Goal: Check status: Check status

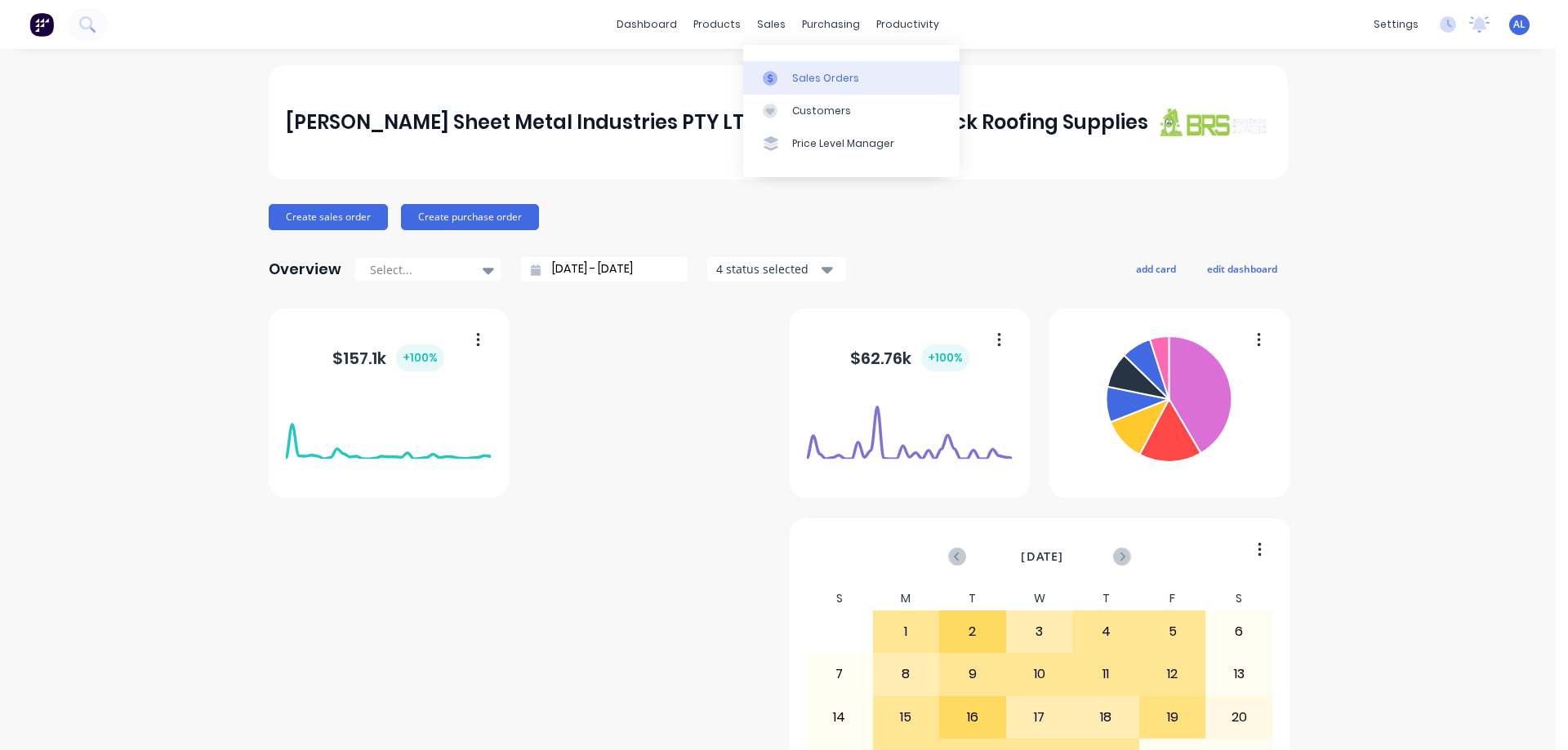
click at [805, 67] on link "Sales Orders" at bounding box center [851, 77] width 216 height 33
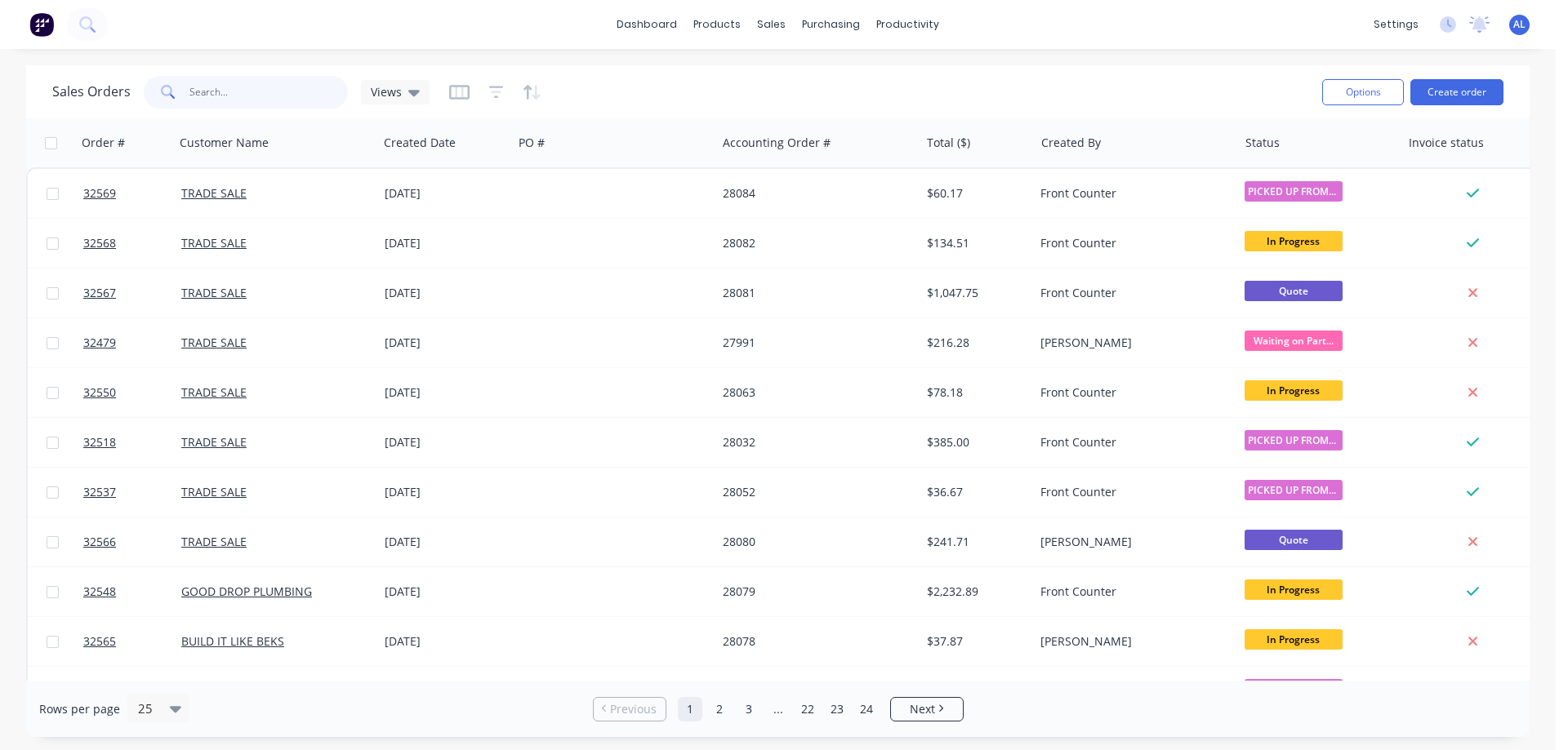
click at [222, 82] on input "text" at bounding box center [269, 92] width 160 height 33
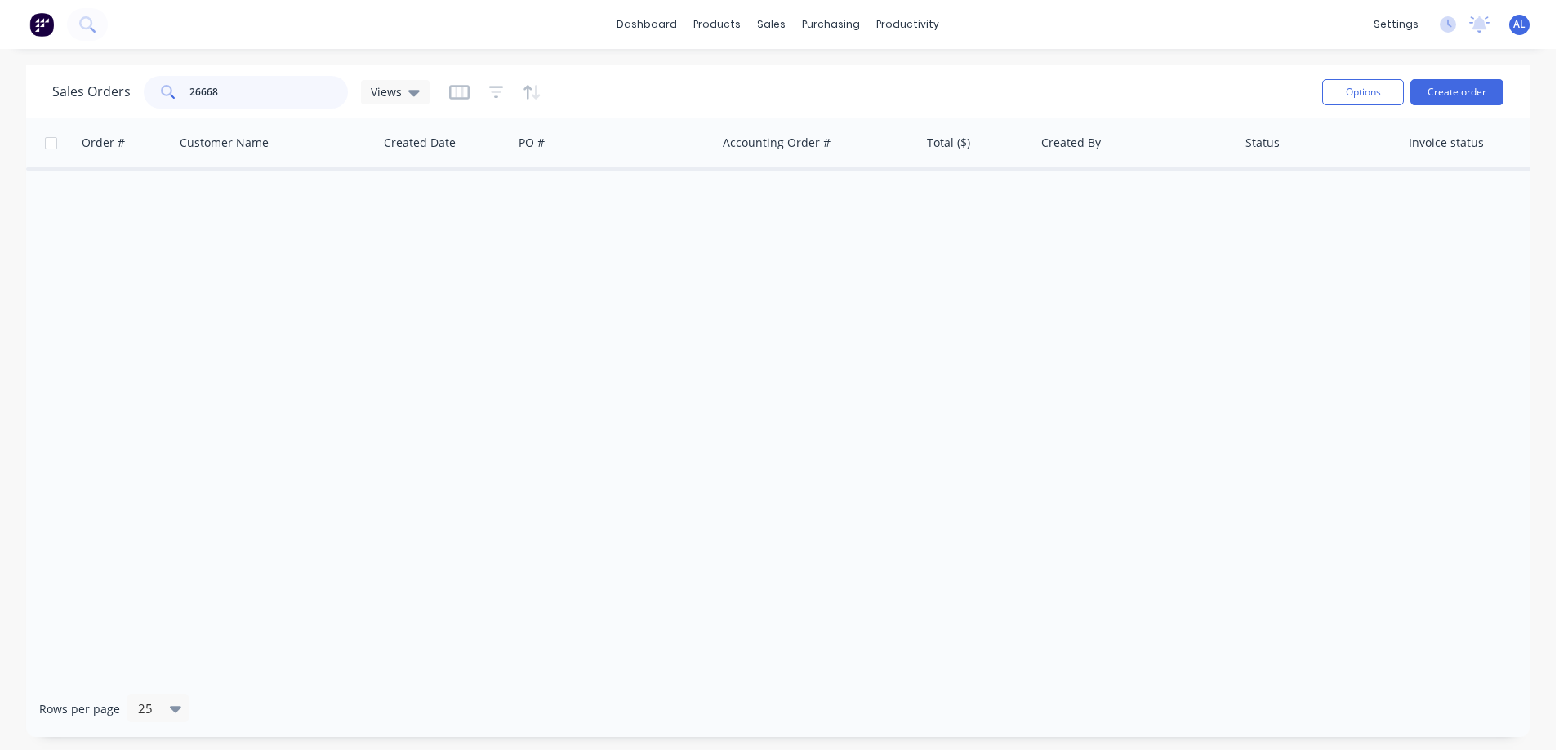
click at [265, 90] on input "26668" at bounding box center [269, 92] width 160 height 33
click at [284, 81] on input "26668" at bounding box center [269, 92] width 160 height 33
click at [252, 83] on input "26668" at bounding box center [269, 92] width 160 height 33
type input "2"
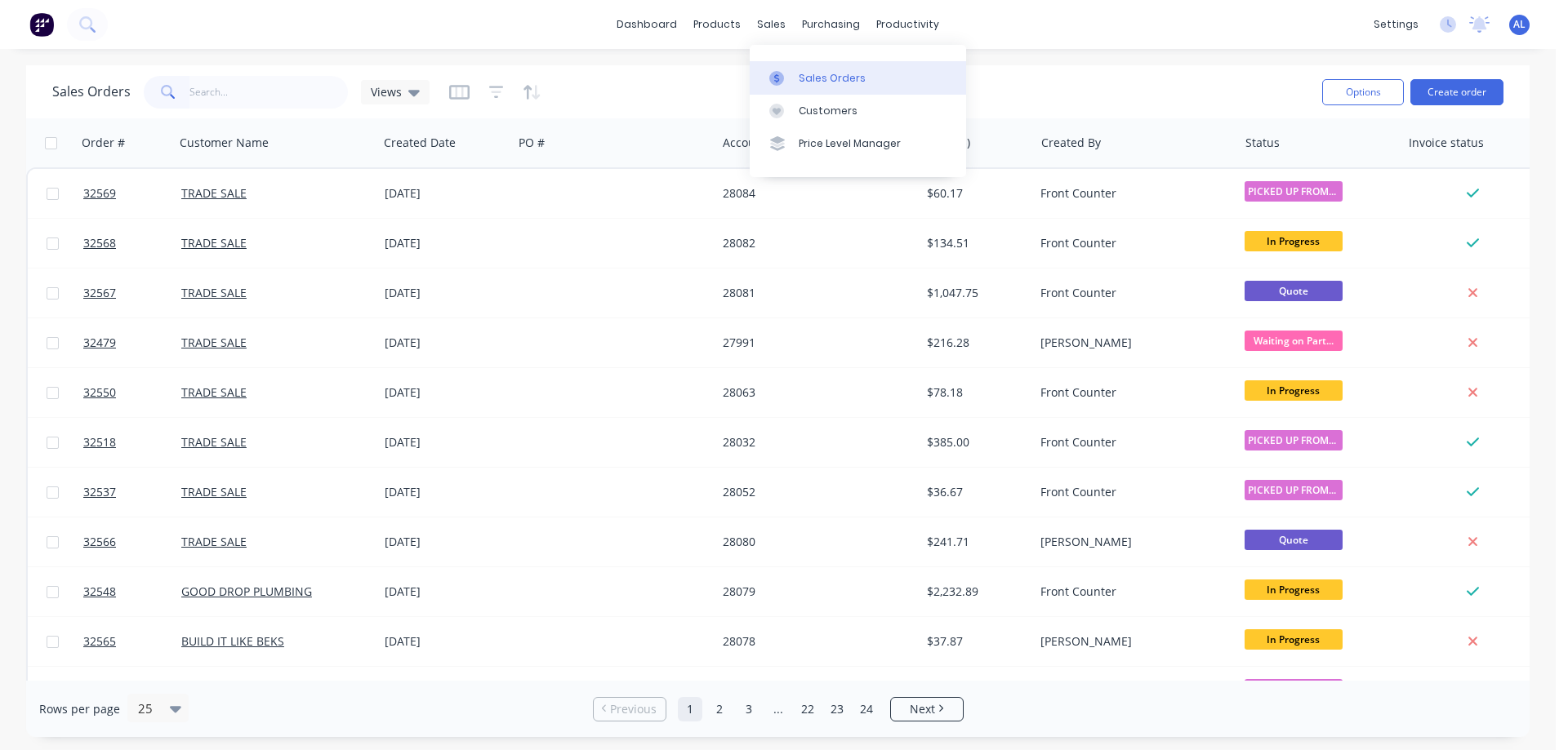
click at [835, 86] on link "Sales Orders" at bounding box center [857, 77] width 216 height 33
click at [828, 104] on div "Customers" at bounding box center [828, 111] width 58 height 15
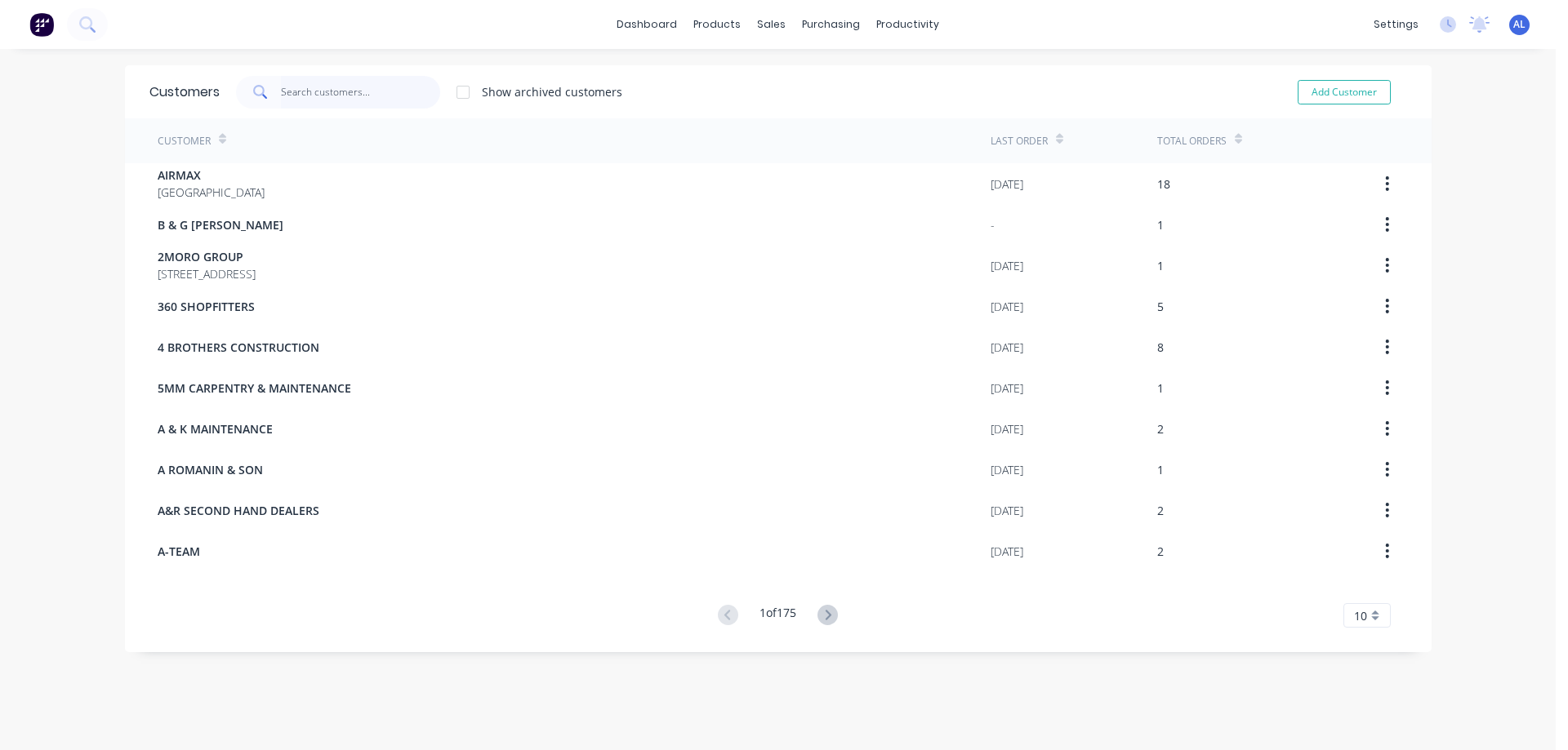
click at [325, 98] on input "text" at bounding box center [360, 92] width 160 height 33
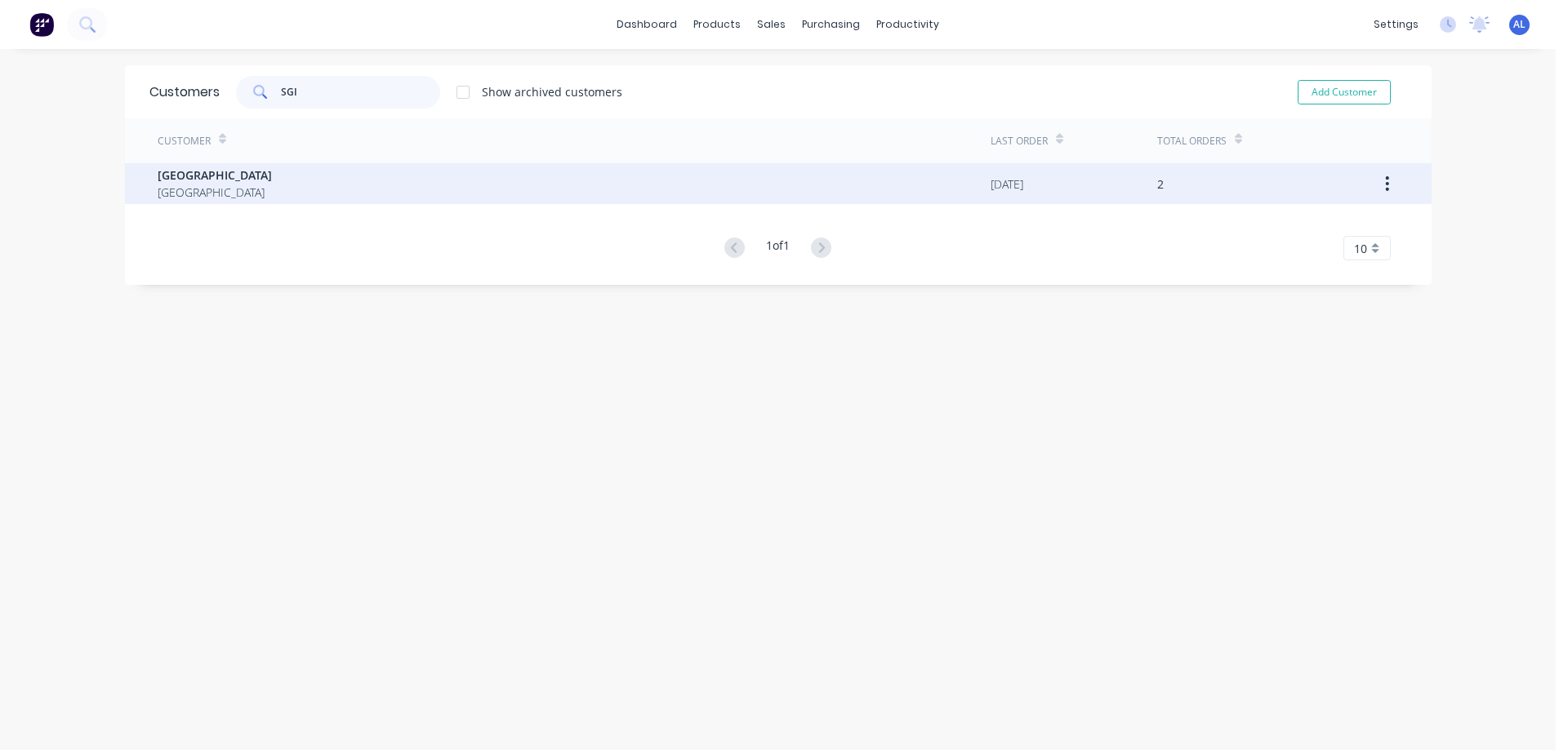
type input "SGI"
click at [531, 176] on div "[GEOGRAPHIC_DATA]" at bounding box center [574, 183] width 833 height 41
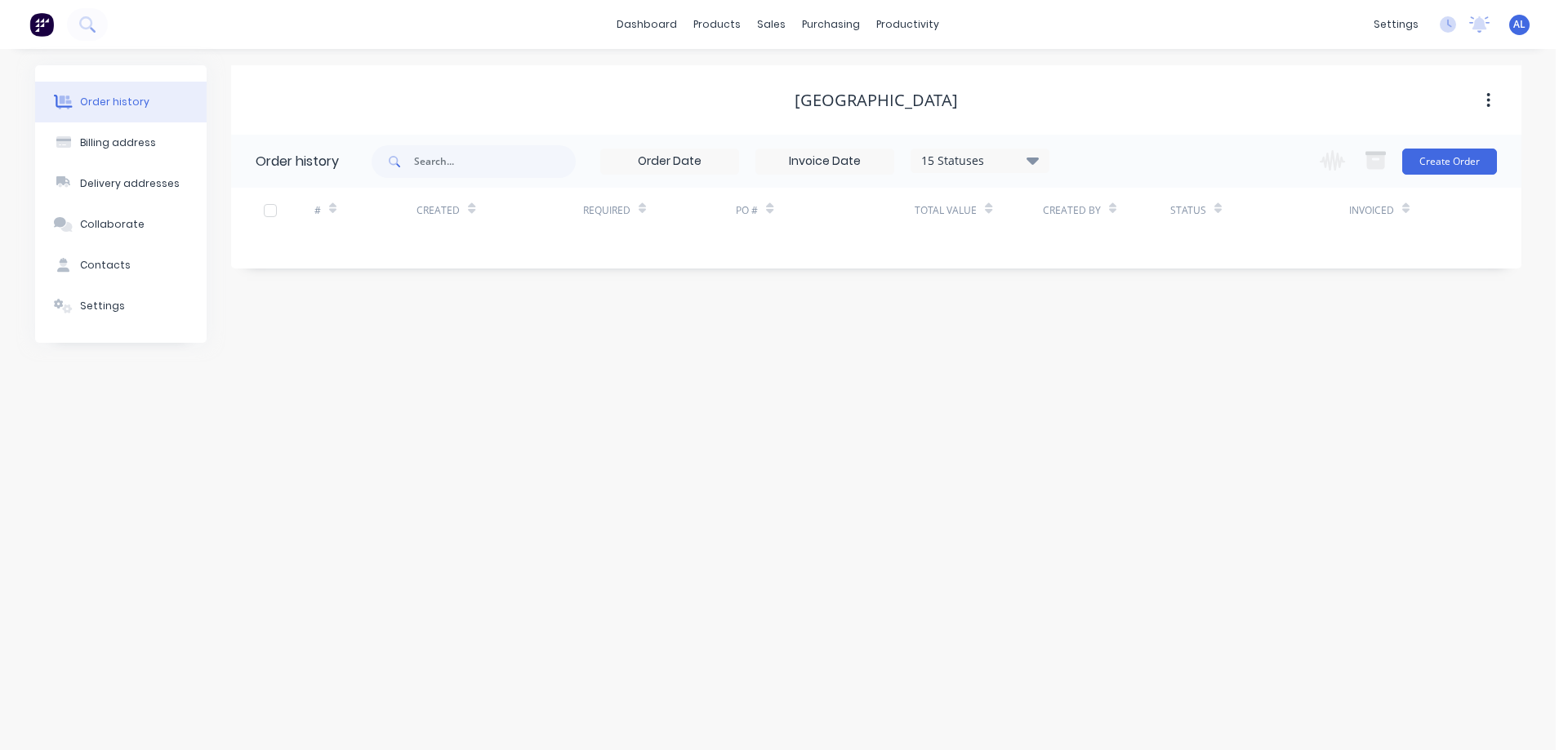
click at [1037, 160] on icon at bounding box center [1031, 160] width 12 height 7
click at [1115, 348] on label at bounding box center [1115, 348] width 0 height 0
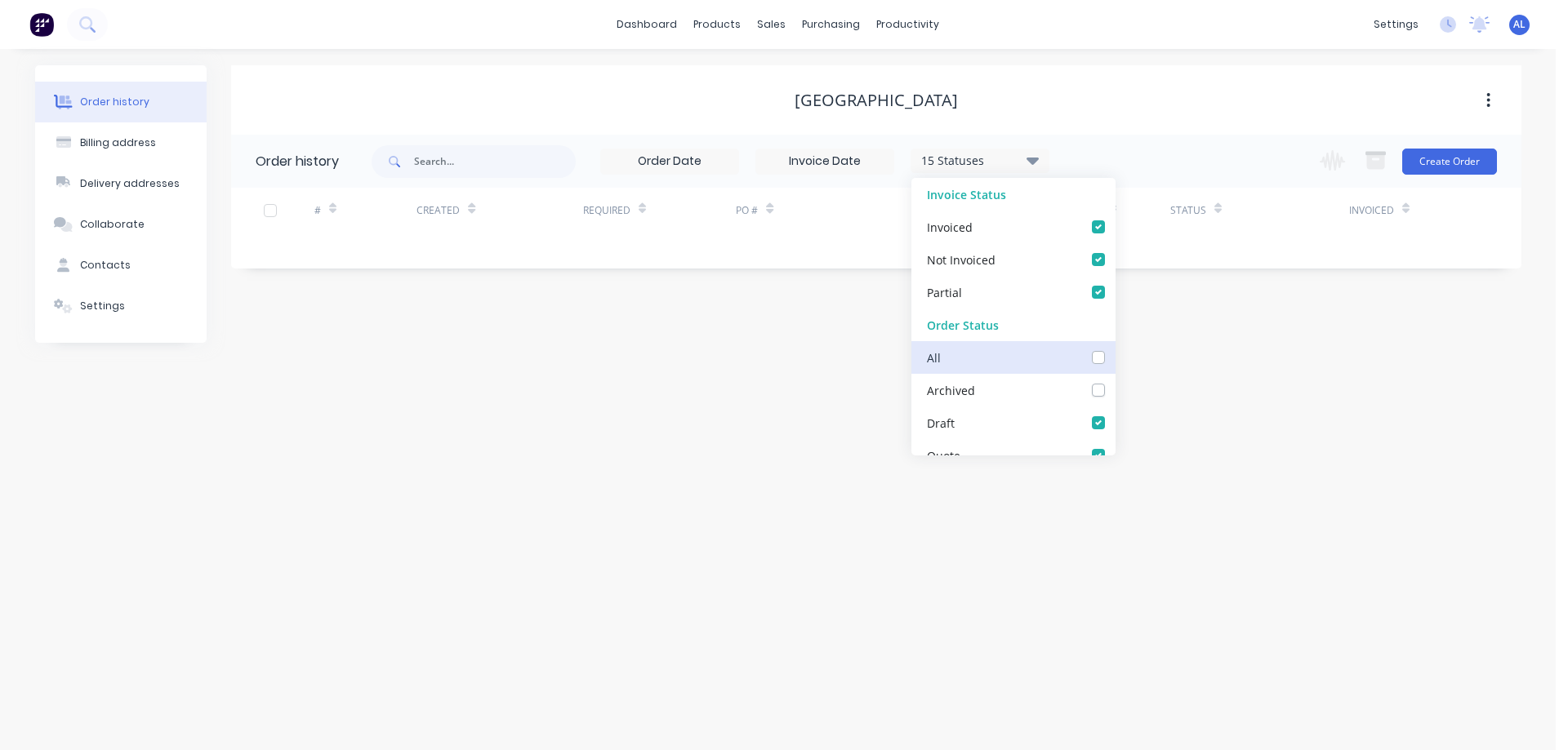
click at [1115, 356] on input "checkbox" at bounding box center [1121, 355] width 13 height 15
checkbox input "true"
click at [779, 435] on div "Order history Billing address Delivery addresses Collaborate Contacts Settings …" at bounding box center [778, 399] width 1555 height 701
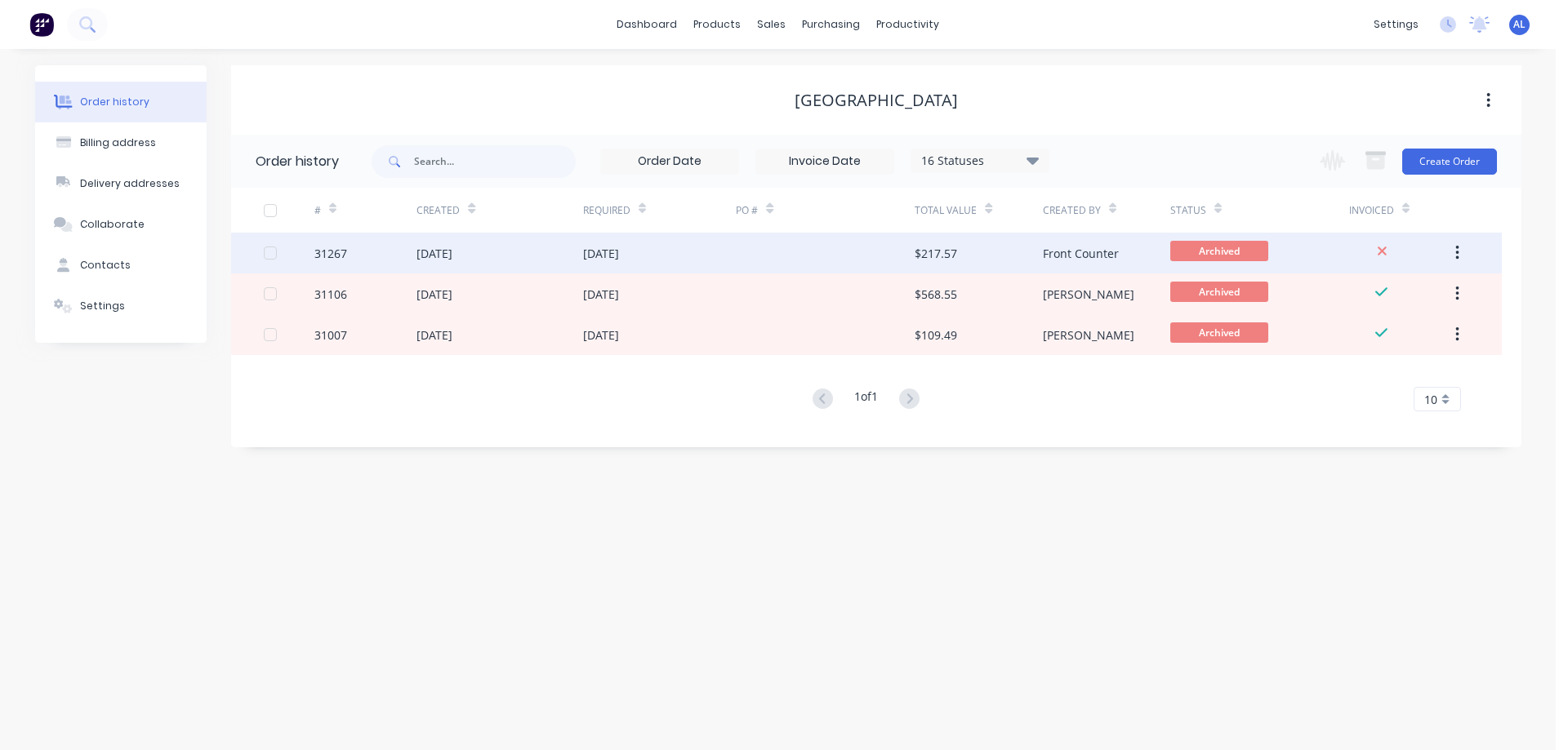
click at [736, 250] on div at bounding box center [825, 252] width 179 height 41
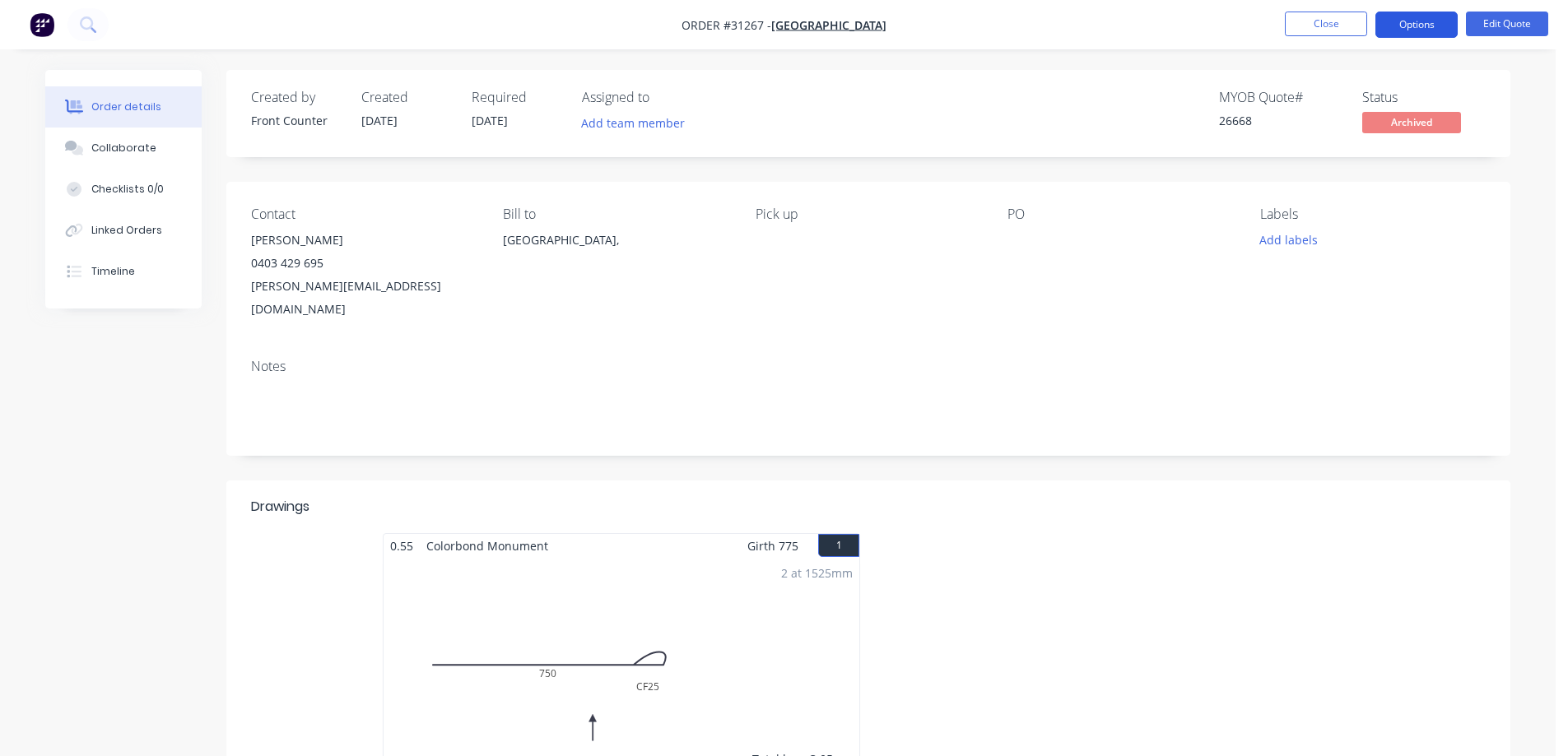
click at [1414, 28] on button "Options" at bounding box center [1417, 25] width 83 height 27
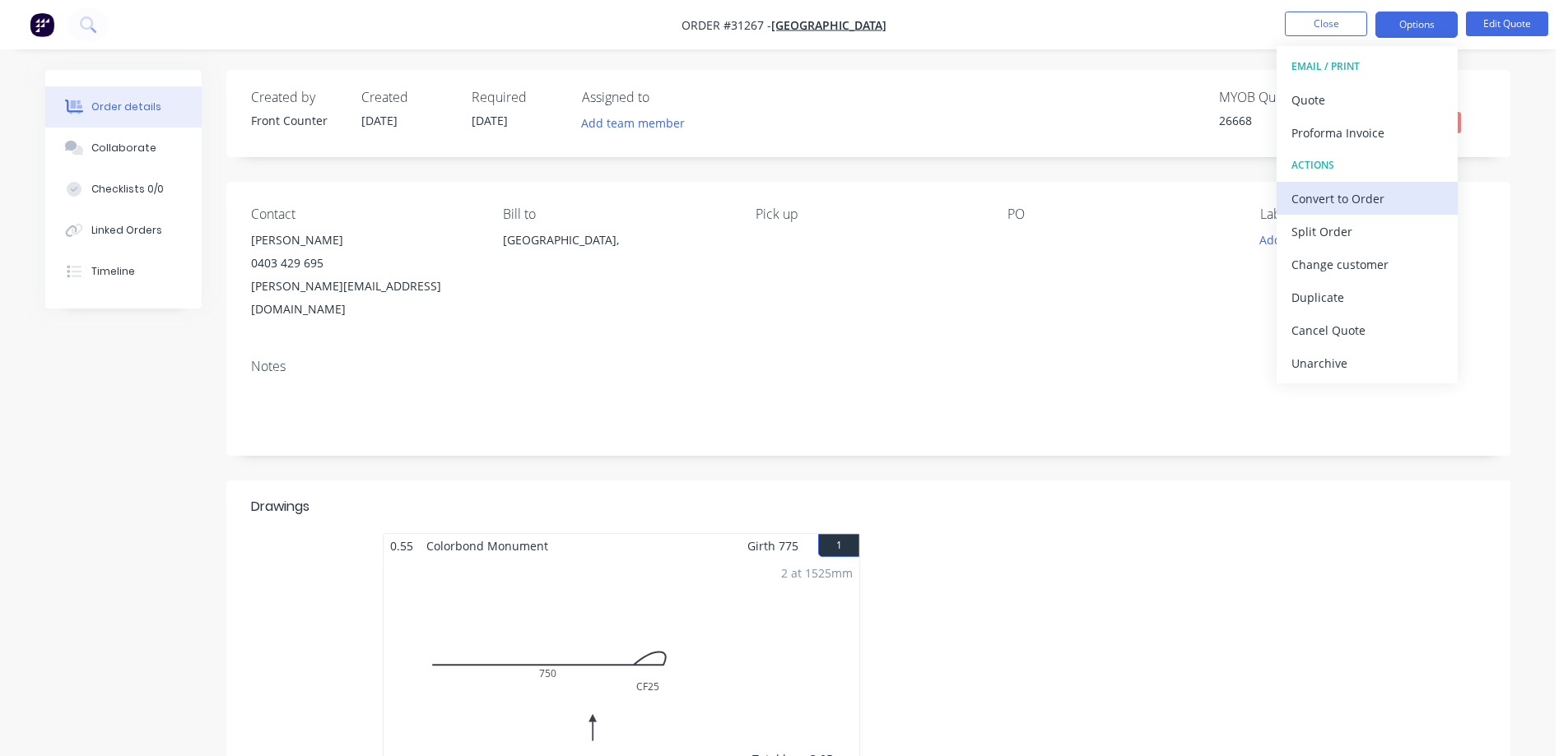
click at [1352, 202] on div "Convert to Order" at bounding box center [1367, 198] width 152 height 24
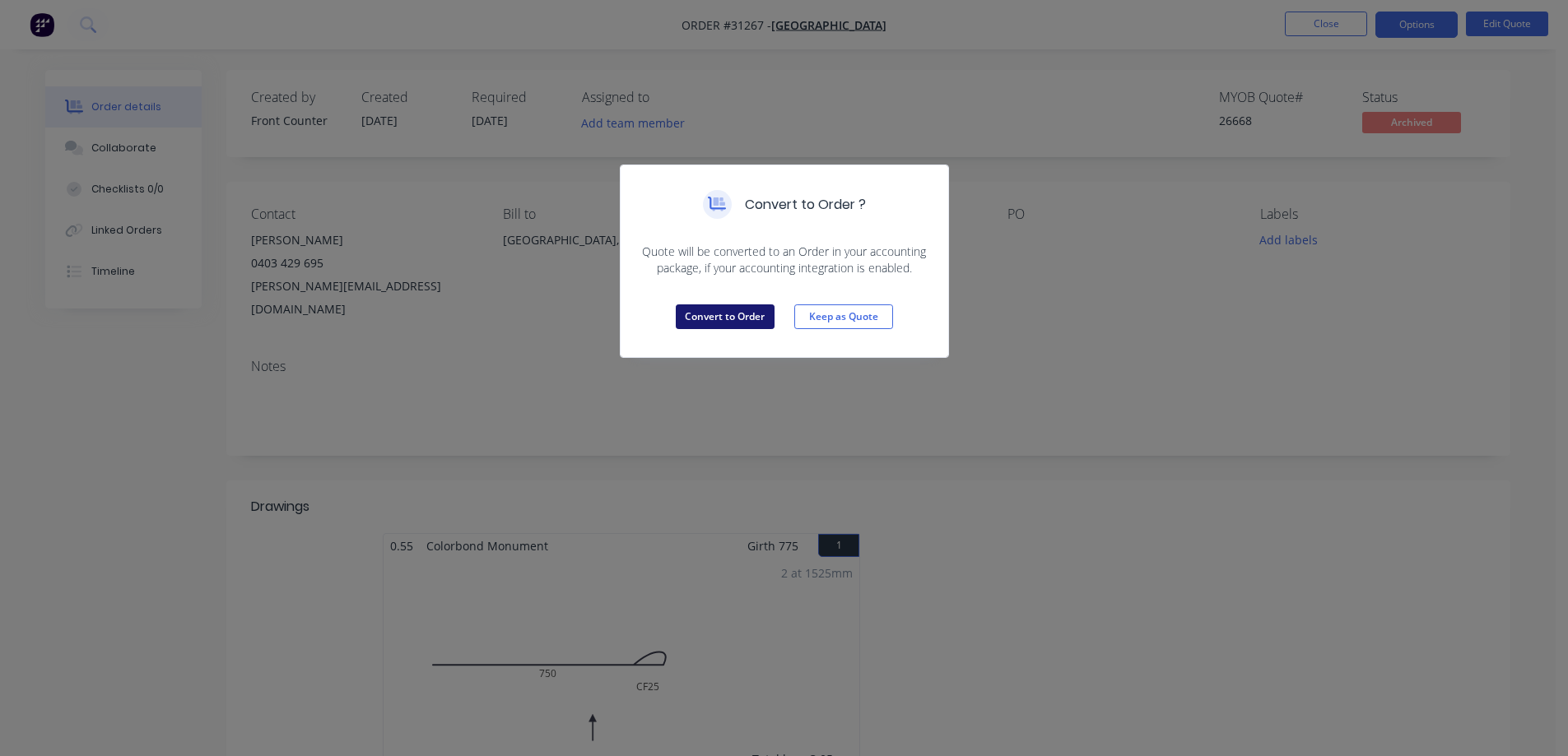
click at [735, 319] on button "Convert to Order" at bounding box center [724, 316] width 98 height 25
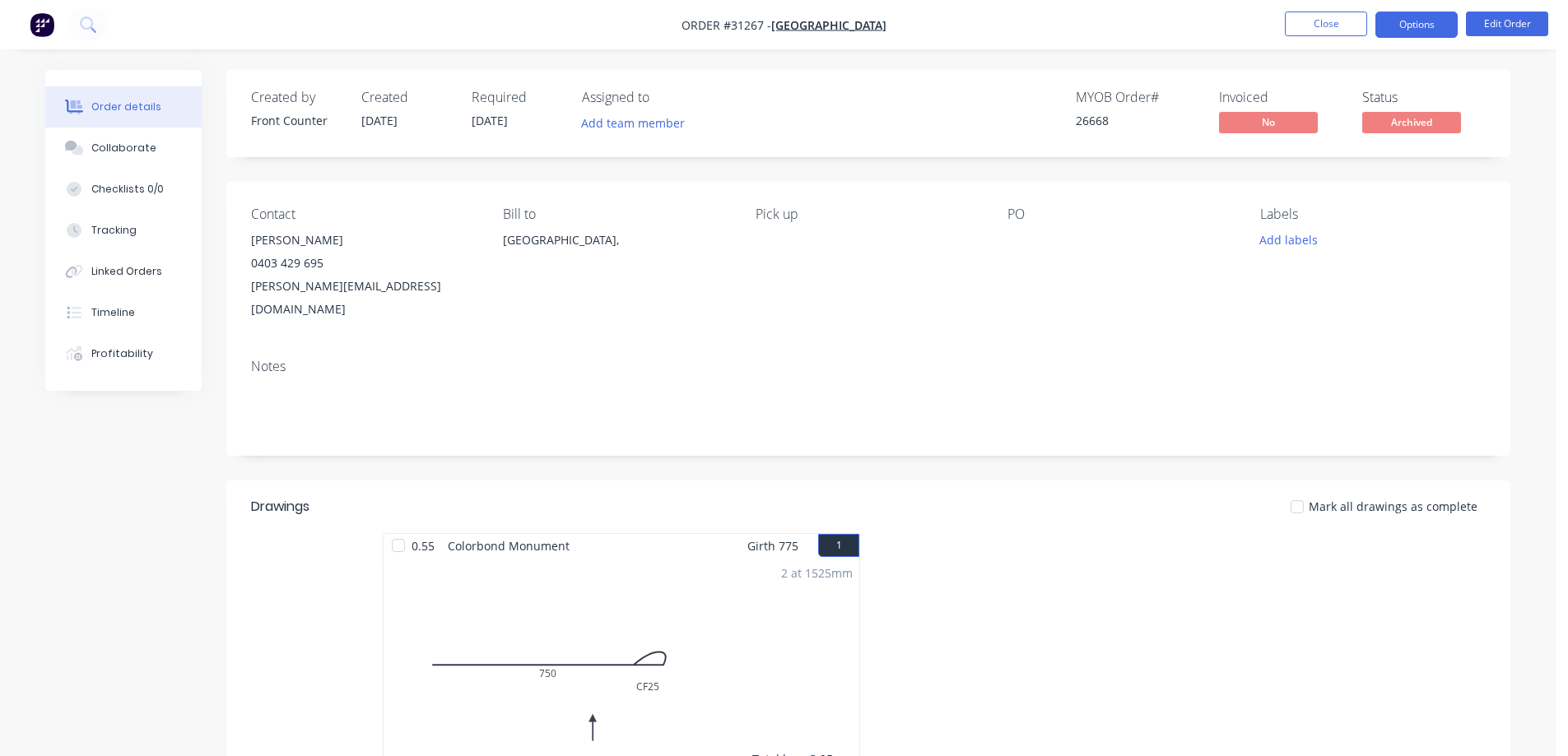
click at [1427, 21] on button "Options" at bounding box center [1417, 25] width 83 height 27
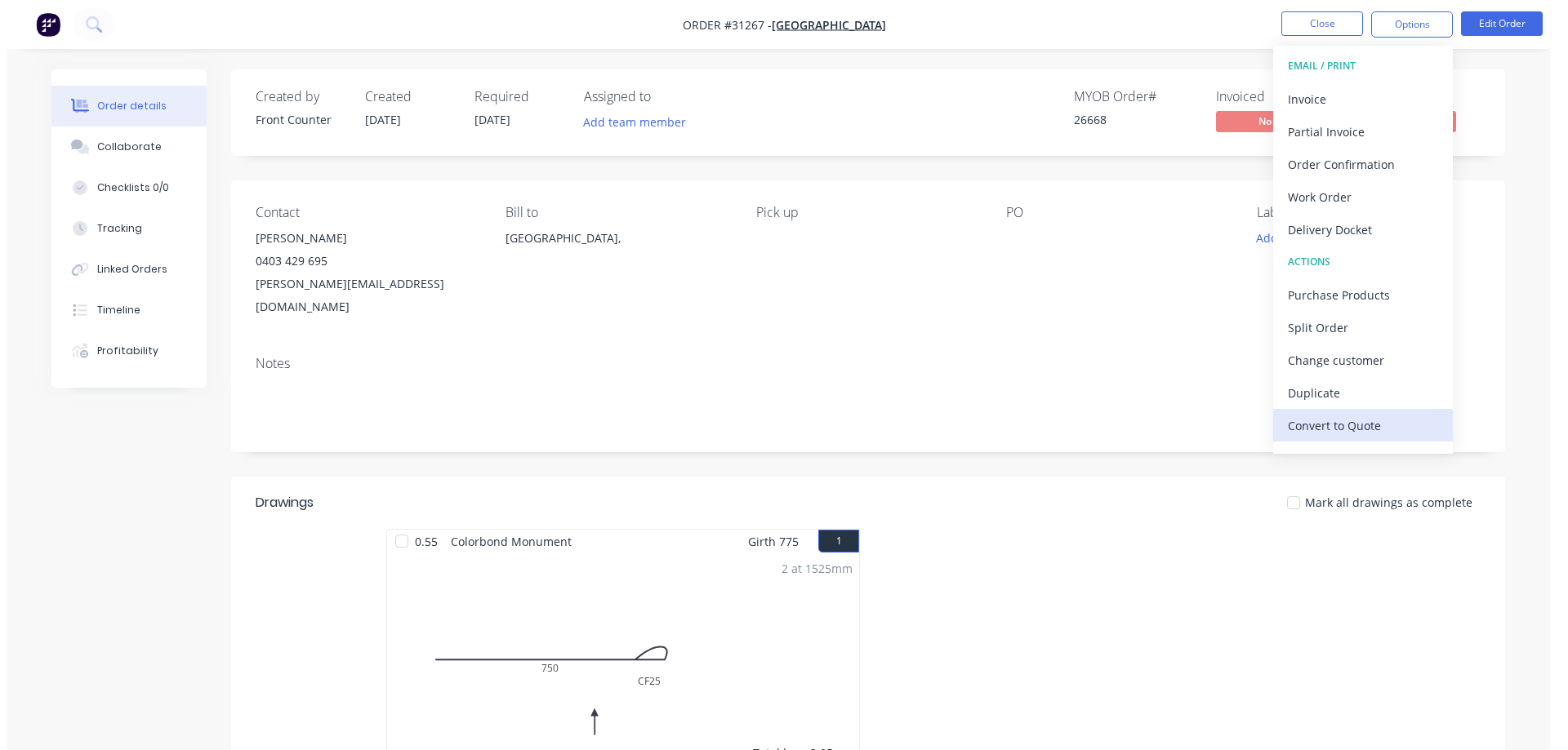
scroll to position [25, 0]
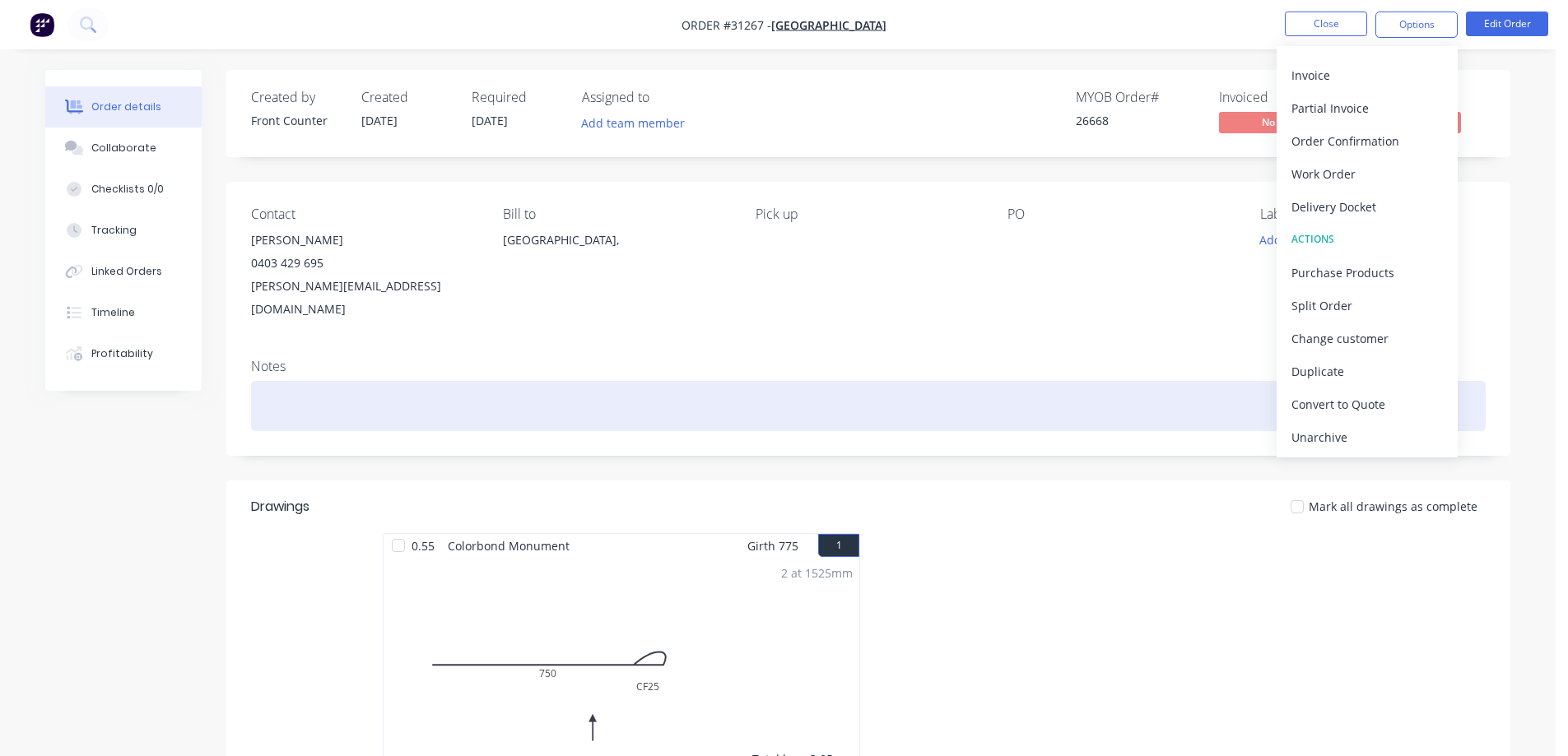
drag, startPoint x: 1397, startPoint y: 434, endPoint x: 1386, endPoint y: 378, distance: 57.1
click at [1397, 432] on div "Unarchive" at bounding box center [1367, 437] width 152 height 24
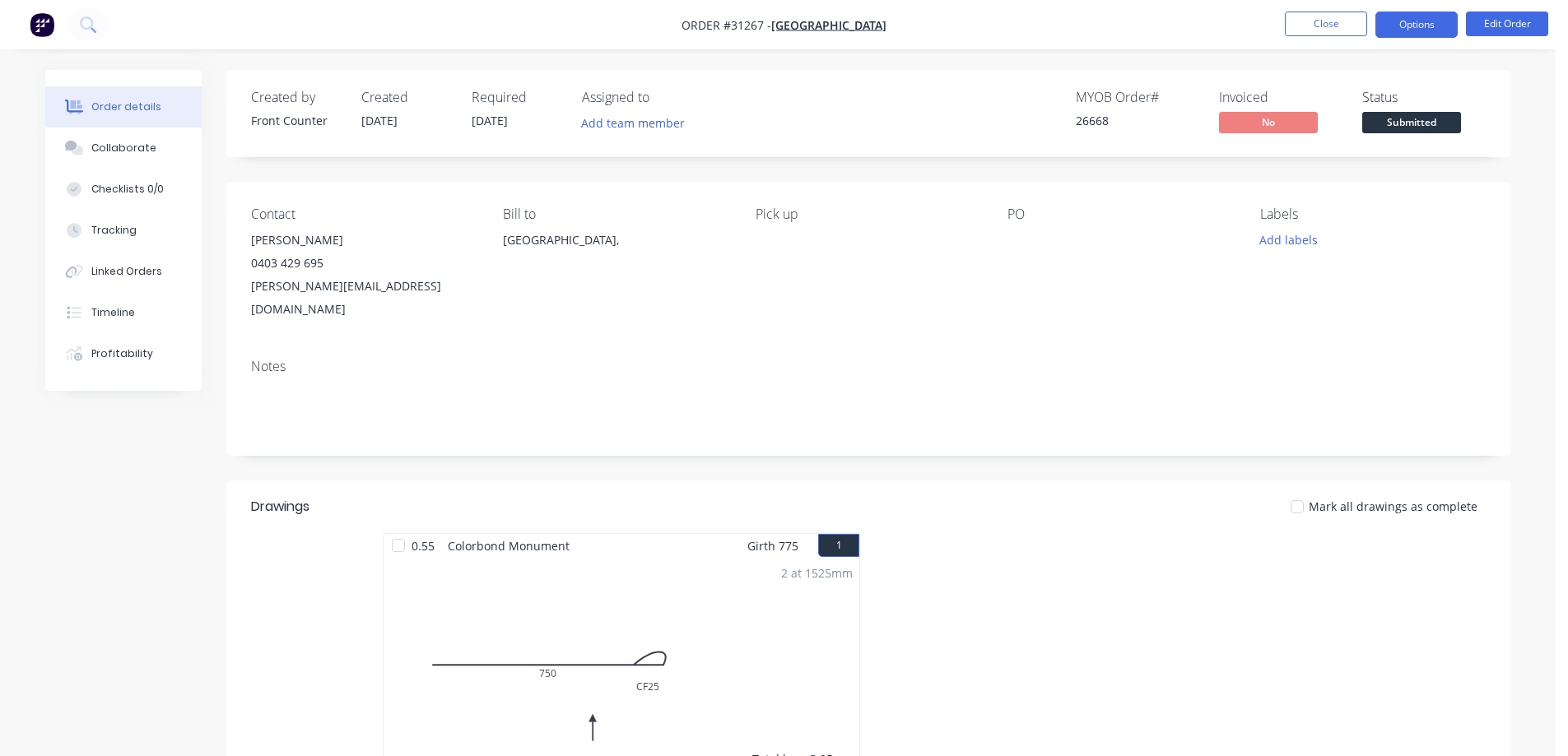
click at [1424, 26] on button "Options" at bounding box center [1417, 25] width 83 height 27
click at [1134, 164] on div "Created by Front Counter Created [DATE] Required [DATE] Assigned to Add team me…" at bounding box center [868, 581] width 1284 height 1024
click at [1403, 128] on span "Submitted" at bounding box center [1411, 122] width 98 height 20
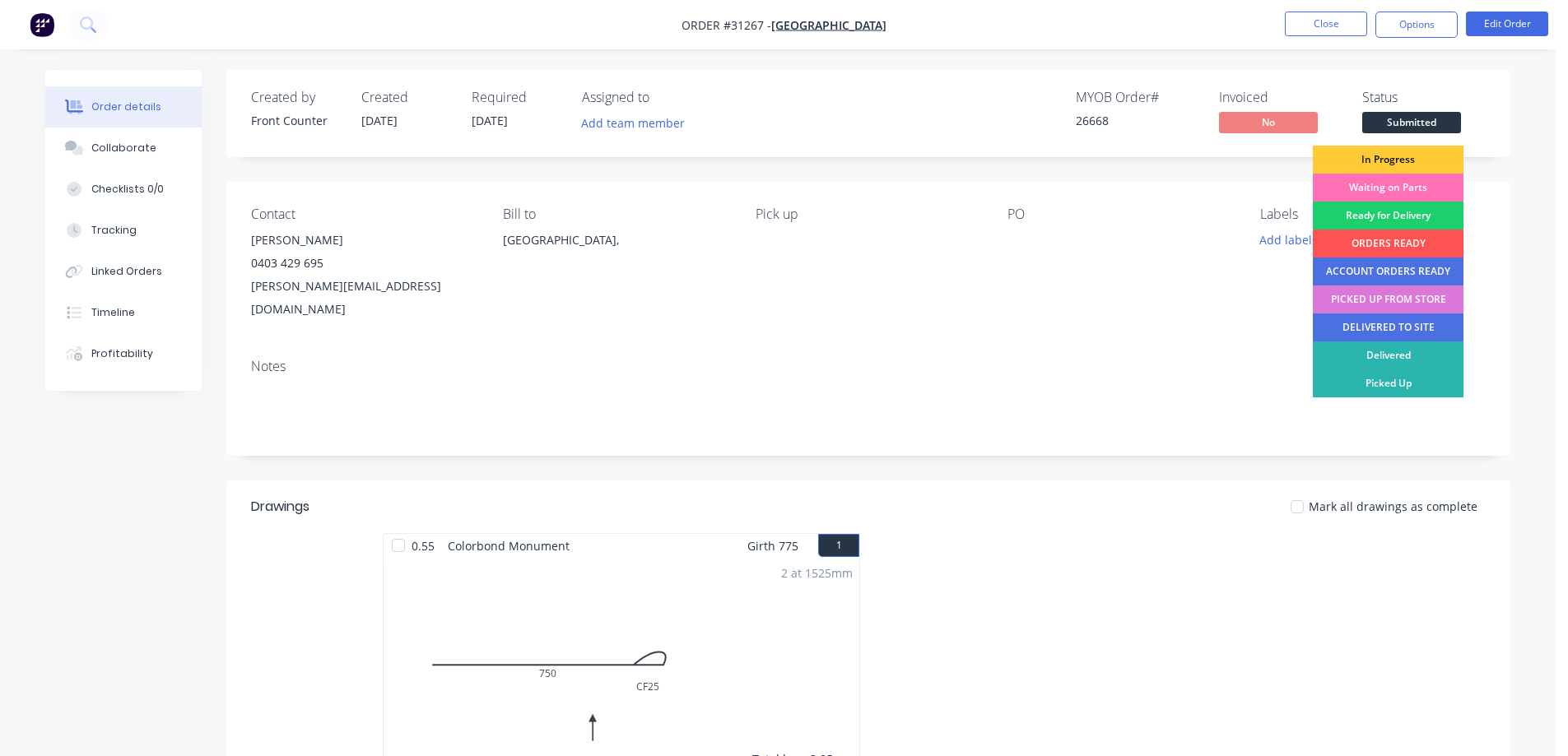
drag, startPoint x: 1411, startPoint y: 164, endPoint x: 1403, endPoint y: 148, distance: 17.9
click at [1411, 164] on div "In Progress" at bounding box center [1388, 160] width 151 height 28
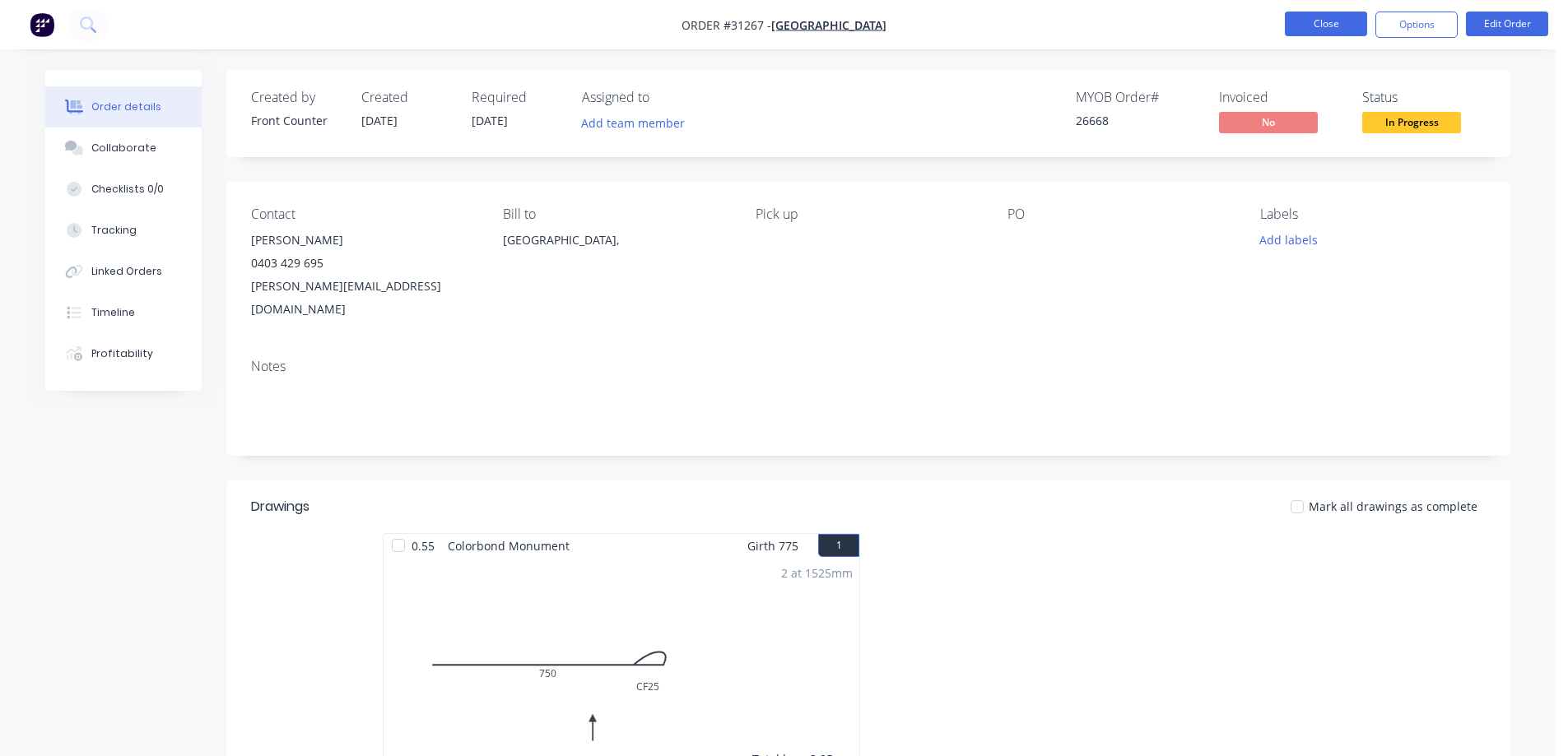
click at [1327, 19] on button "Close" at bounding box center [1326, 24] width 83 height 25
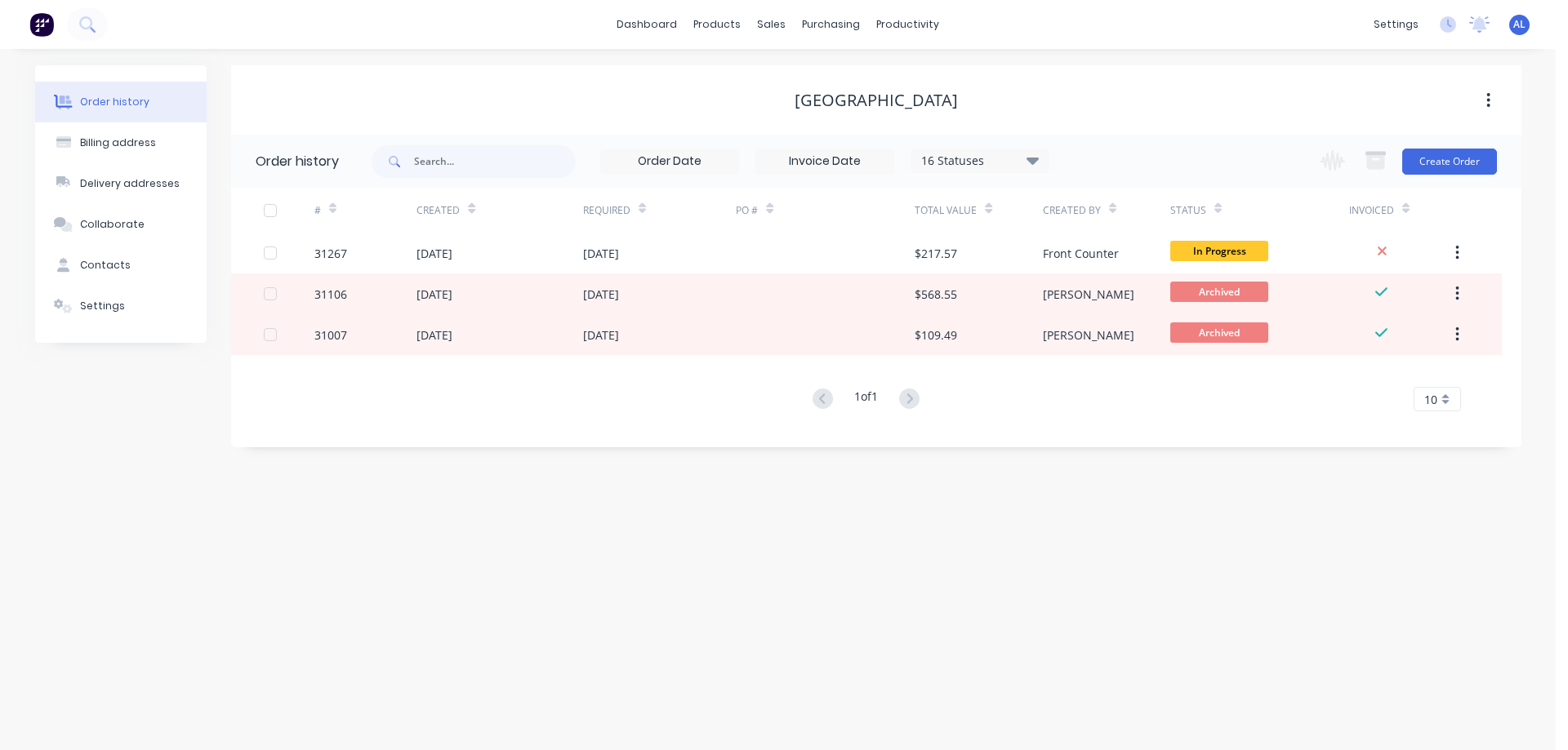
click at [44, 26] on img at bounding box center [41, 24] width 25 height 25
